Goal: Find specific page/section: Find specific page/section

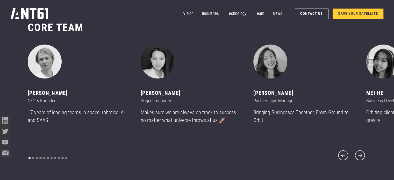
scroll to position [2159, 0]
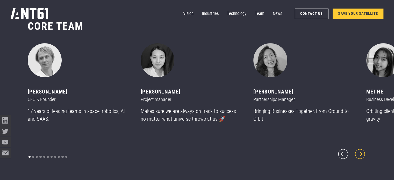
click at [361, 152] on icon "next slide" at bounding box center [359, 154] width 13 height 13
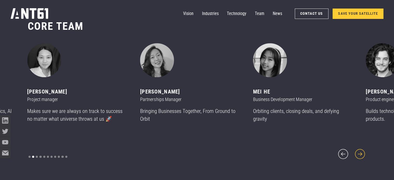
click at [361, 152] on icon "next slide" at bounding box center [359, 154] width 13 height 13
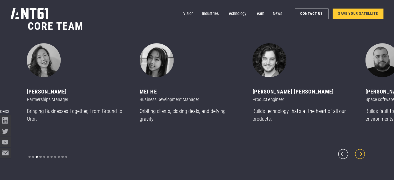
click at [361, 152] on icon "next slide" at bounding box center [359, 154] width 13 height 13
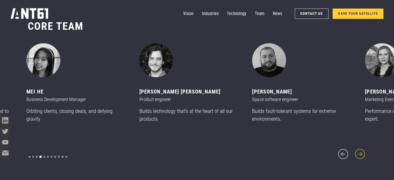
click at [361, 152] on icon "next slide" at bounding box center [359, 154] width 13 height 13
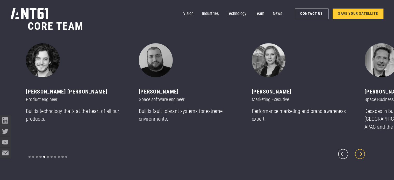
click at [361, 152] on icon "next slide" at bounding box center [359, 154] width 13 height 13
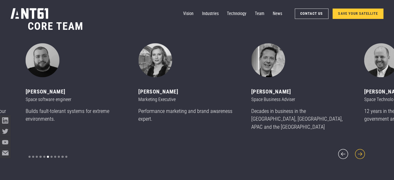
click at [361, 152] on icon "next slide" at bounding box center [359, 154] width 13 height 13
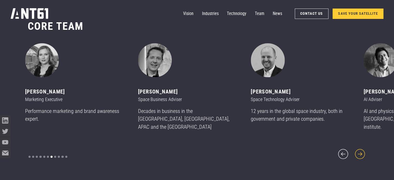
click at [361, 152] on icon "next slide" at bounding box center [359, 154] width 13 height 13
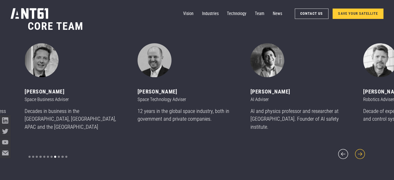
click at [361, 152] on icon "next slide" at bounding box center [359, 154] width 13 height 13
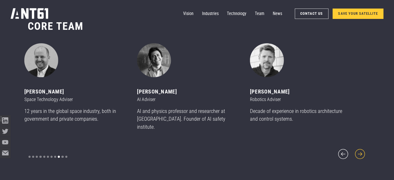
click at [361, 152] on icon "next slide" at bounding box center [359, 154] width 13 height 13
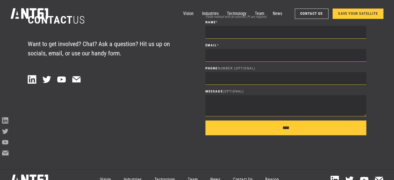
scroll to position [2551, 0]
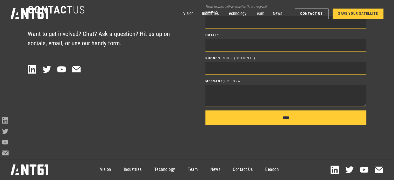
click at [264, 16] on link "Team" at bounding box center [259, 14] width 9 height 11
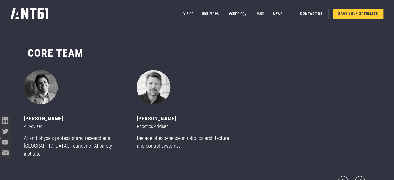
scroll to position [2132, 0]
